Goal: Task Accomplishment & Management: Complete application form

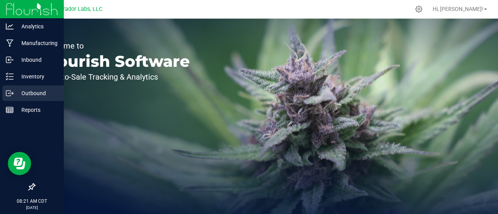
click at [11, 91] on icon at bounding box center [10, 93] width 8 height 8
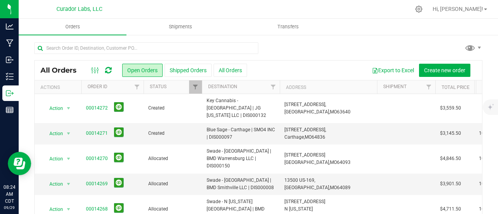
click at [110, 70] on icon at bounding box center [108, 71] width 7 height 8
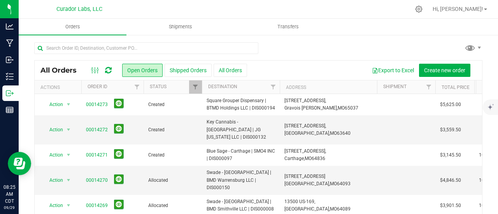
click at [108, 67] on icon at bounding box center [108, 71] width 7 height 8
click at [429, 13] on div at bounding box center [418, 9] width 19 height 17
click at [423, 13] on icon at bounding box center [419, 9] width 8 height 8
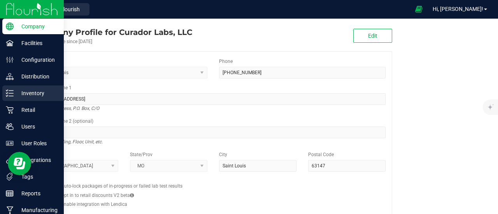
click at [17, 96] on p "Inventory" at bounding box center [37, 93] width 47 height 9
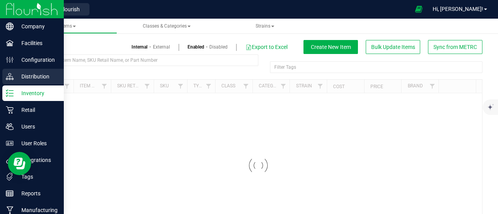
click at [22, 79] on p "Distribution" at bounding box center [37, 76] width 47 height 9
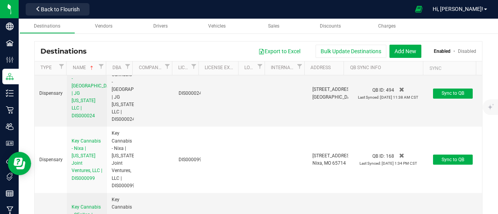
scroll to position [11086, 0]
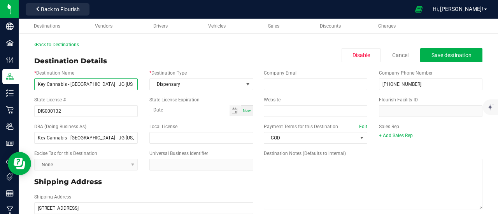
drag, startPoint x: 66, startPoint y: 86, endPoint x: 33, endPoint y: 83, distance: 32.8
click at [34, 84] on div "* Destination Name Key Cannabis - [GEOGRAPHIC_DATA] | JG [US_STATE] LLC | DIS00…" at bounding box center [85, 80] width 115 height 21
type input "Blue Sage - [GEOGRAPHIC_DATA] | JG [US_STATE] LLC | DIS000132"
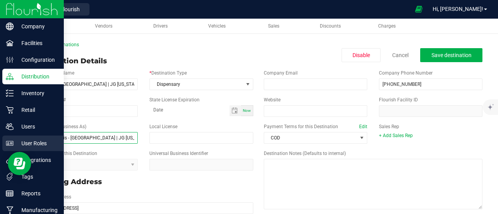
drag, startPoint x: 65, startPoint y: 137, endPoint x: 18, endPoint y: 138, distance: 46.7
click at [18, 138] on div "Company Facilities Configuration Distribution Inventory Retail Users User Roles…" at bounding box center [249, 107] width 498 height 214
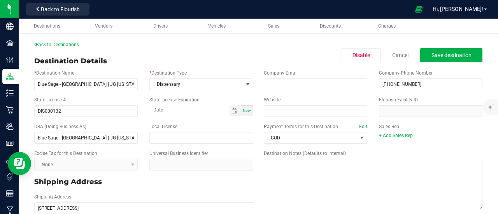
click at [144, 114] on div "State License Expiration Now" at bounding box center [201, 106] width 115 height 20
click at [91, 137] on input "Blue Sage - [GEOGRAPHIC_DATA] | JG [US_STATE] LLC | DIS000132" at bounding box center [85, 138] width 103 height 12
type input "Blue Sage - Farmington | JG [US_STATE] LLC | DIS000132"
click at [91, 86] on input "Blue Sage - [GEOGRAPHIC_DATA] | JG [US_STATE] LLC | DIS000132" at bounding box center [85, 85] width 103 height 12
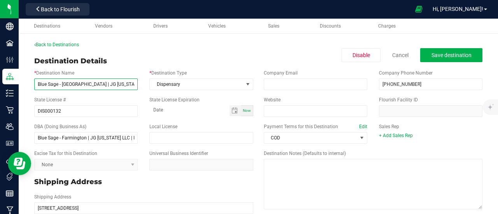
click at [91, 86] on input "Blue Sage - [GEOGRAPHIC_DATA] | JG [US_STATE] LLC | DIS000132" at bounding box center [85, 85] width 103 height 12
type input "Blue Sage - Farmington | JG [US_STATE] LLC | DIS000132"
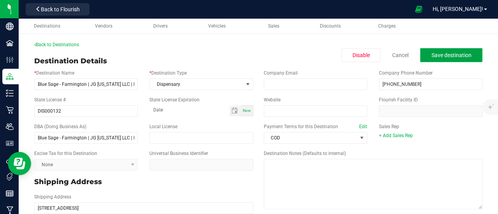
click at [450, 49] on button "Save destination" at bounding box center [451, 55] width 62 height 14
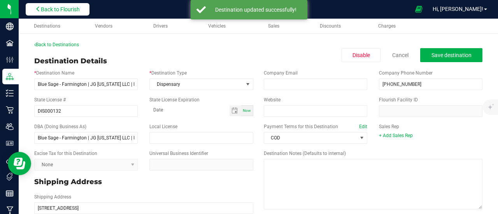
click at [56, 11] on span "Back to Flourish" at bounding box center [60, 9] width 39 height 6
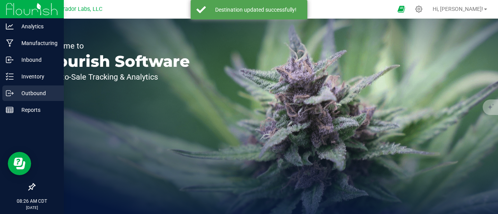
click at [10, 95] on icon at bounding box center [10, 93] width 8 height 8
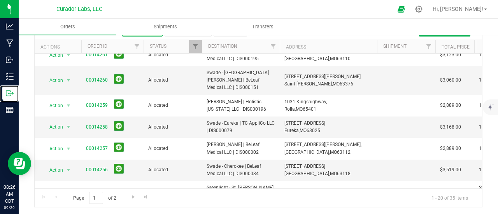
scroll to position [344, 0]
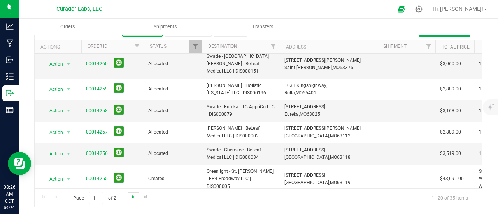
click at [133, 197] on span "Go to the next page" at bounding box center [133, 197] width 6 height 6
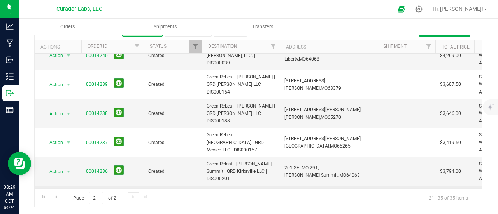
scroll to position [274, 0]
click at [45, 194] on span "Go to the first page" at bounding box center [44, 197] width 6 height 6
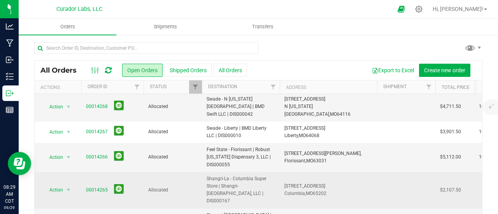
scroll to position [0, 0]
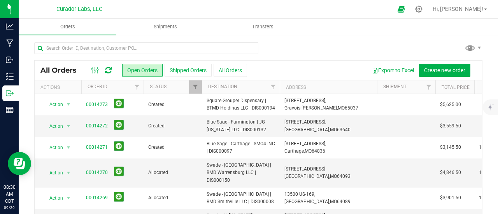
click at [112, 71] on div at bounding box center [101, 70] width 26 height 9
click at [108, 70] on icon at bounding box center [108, 71] width 7 height 8
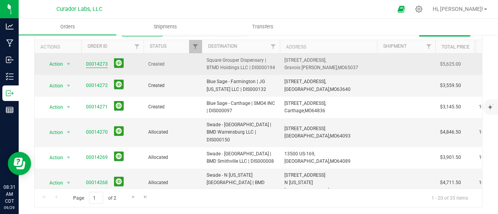
click at [90, 63] on link "00014273" at bounding box center [97, 64] width 22 height 7
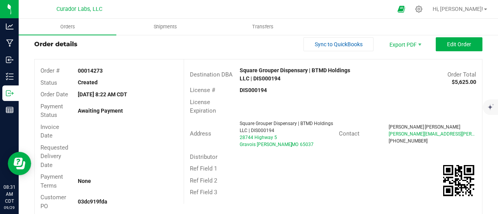
scroll to position [2, 0]
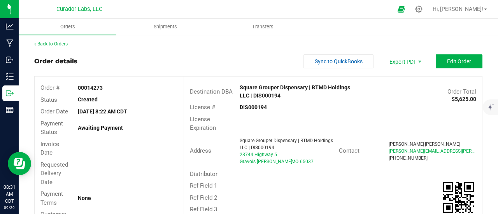
click at [52, 46] on link "Back to Orders" at bounding box center [50, 43] width 33 height 5
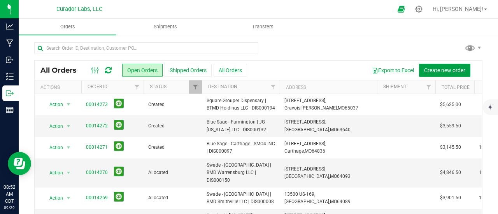
click at [457, 67] on span "Create new order" at bounding box center [444, 70] width 41 height 6
